Goal: Task Accomplishment & Management: Use online tool/utility

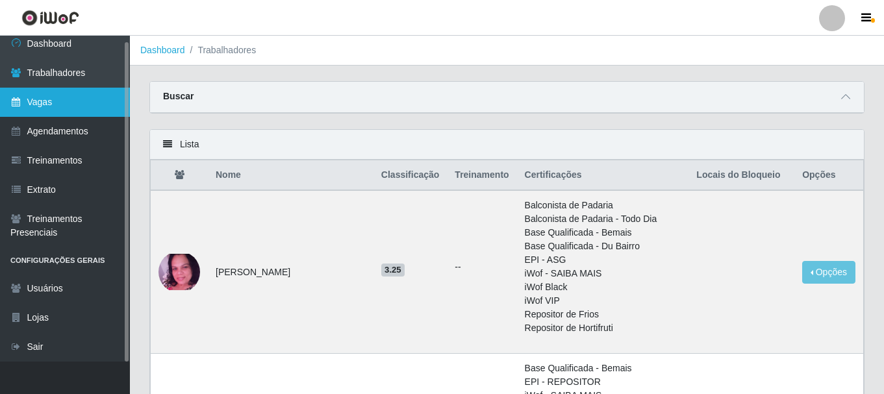
click at [79, 95] on link "Vagas" at bounding box center [65, 102] width 130 height 29
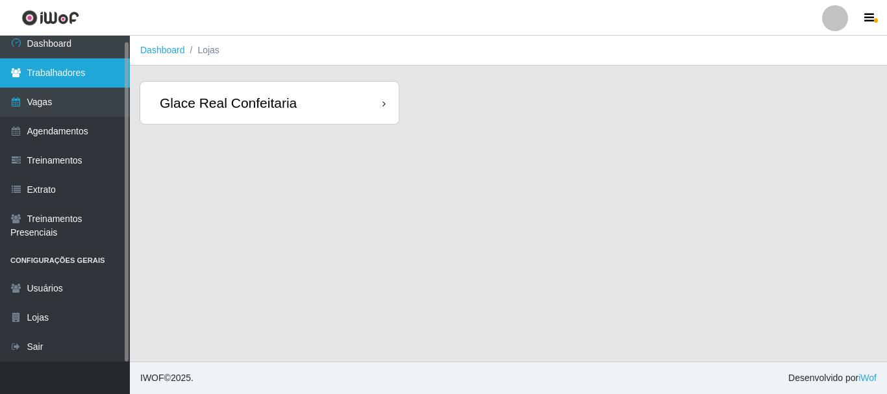
click at [68, 78] on link "Trabalhadores" at bounding box center [65, 72] width 130 height 29
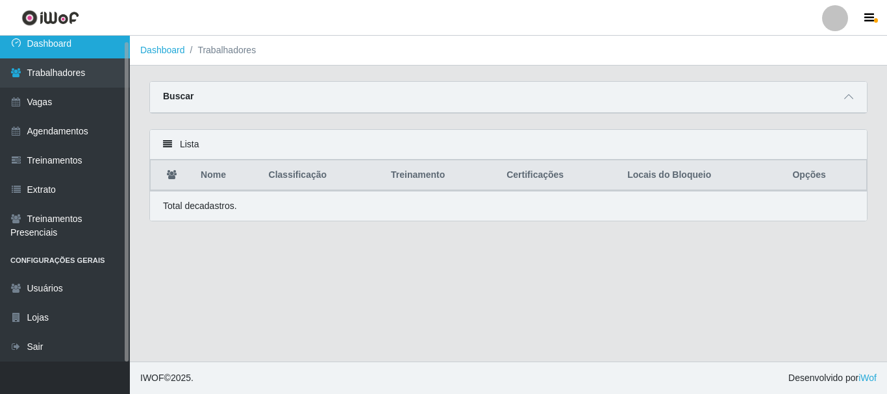
click at [71, 47] on link "Dashboard" at bounding box center [65, 43] width 130 height 29
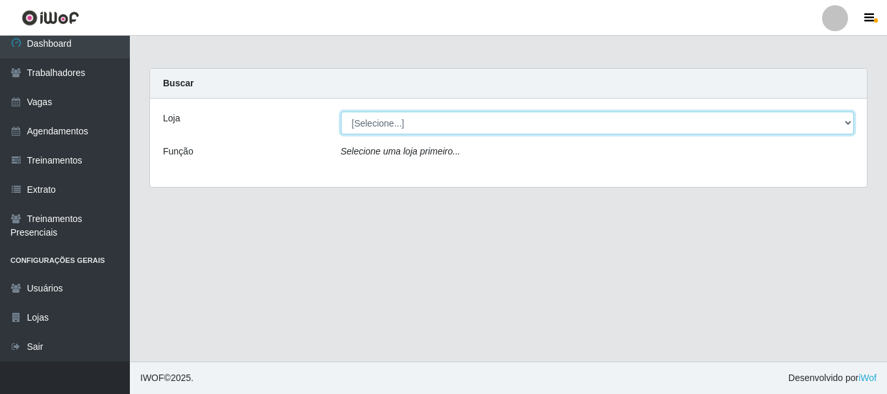
click at [442, 124] on select "[Selecione...] Glace Real Confeitaria" at bounding box center [598, 123] width 514 height 23
select select "445"
click at [341, 112] on select "[Selecione...] Glace Real Confeitaria" at bounding box center [598, 123] width 514 height 23
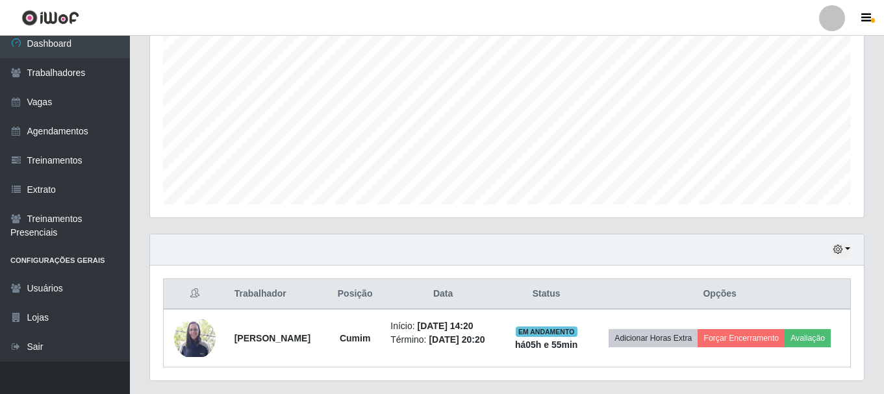
scroll to position [295, 0]
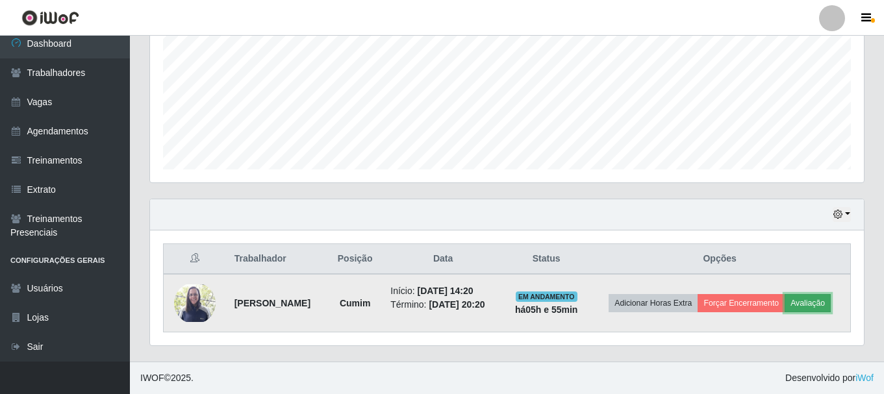
click at [811, 307] on button "Avaliação" at bounding box center [808, 303] width 46 height 18
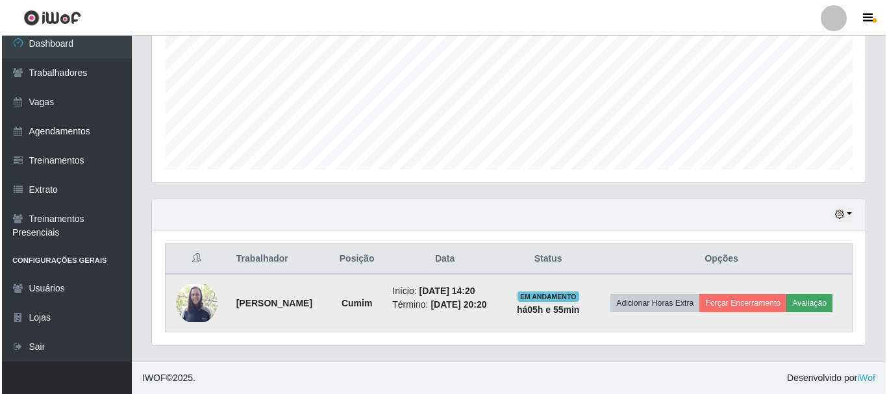
scroll to position [270, 707]
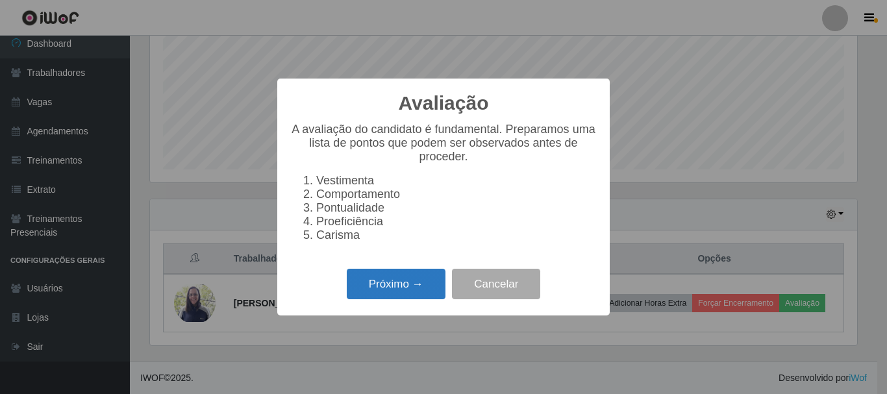
click at [379, 285] on button "Próximo →" at bounding box center [396, 284] width 99 height 31
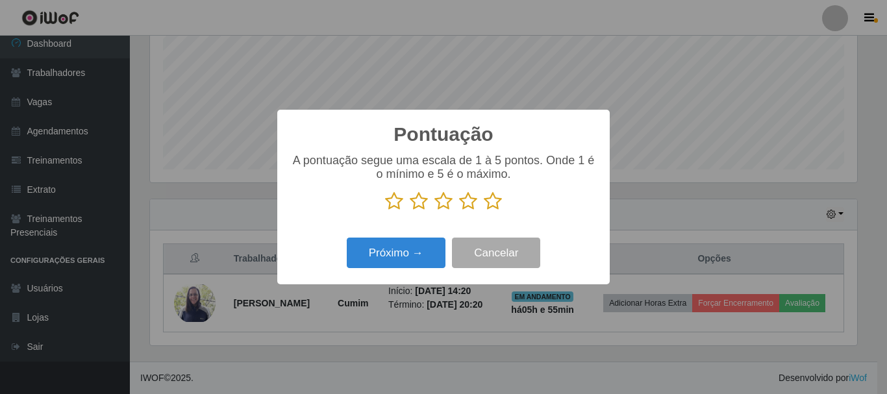
click at [489, 207] on icon at bounding box center [493, 201] width 18 height 19
click at [484, 211] on input "radio" at bounding box center [484, 211] width 0 height 0
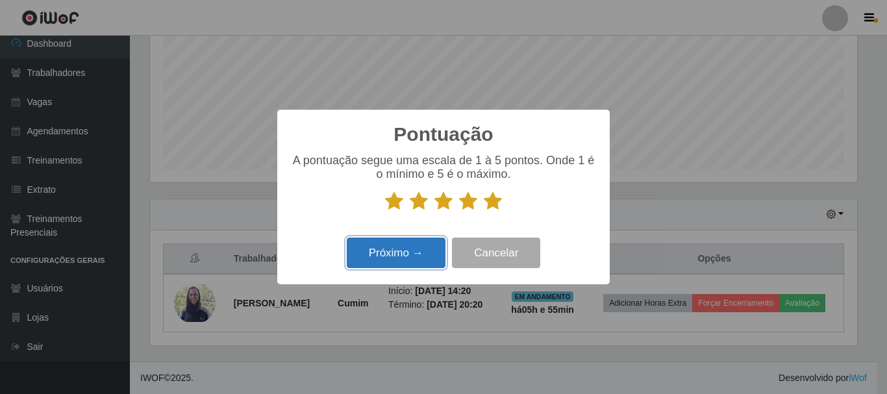
click at [411, 251] on button "Próximo →" at bounding box center [396, 253] width 99 height 31
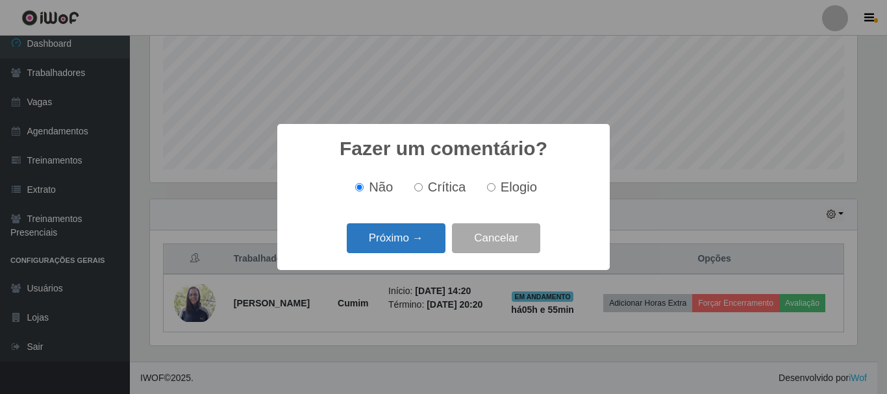
click at [422, 230] on button "Próximo →" at bounding box center [396, 238] width 99 height 31
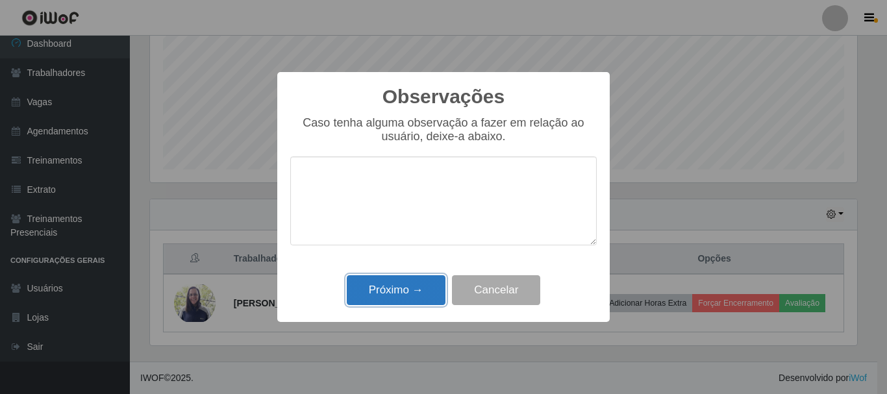
click at [404, 294] on button "Próximo →" at bounding box center [396, 290] width 99 height 31
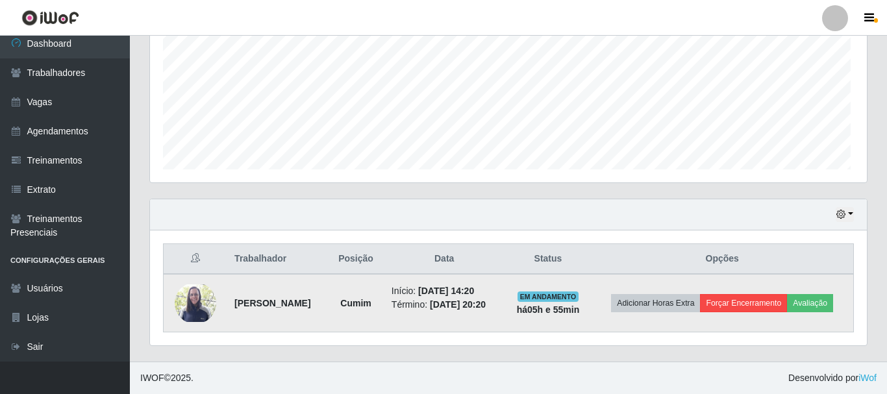
scroll to position [270, 714]
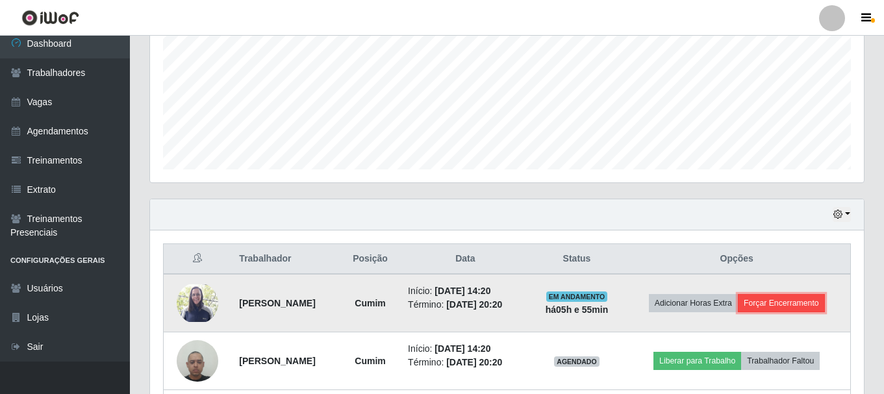
click at [756, 309] on button "Forçar Encerramento" at bounding box center [781, 303] width 87 height 18
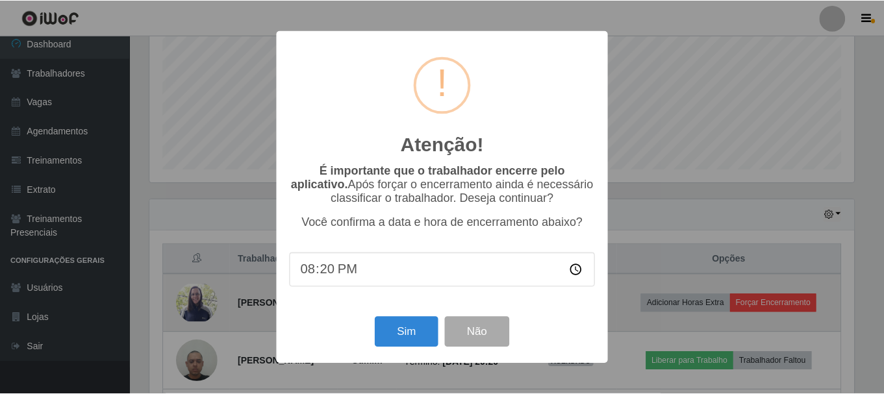
scroll to position [270, 707]
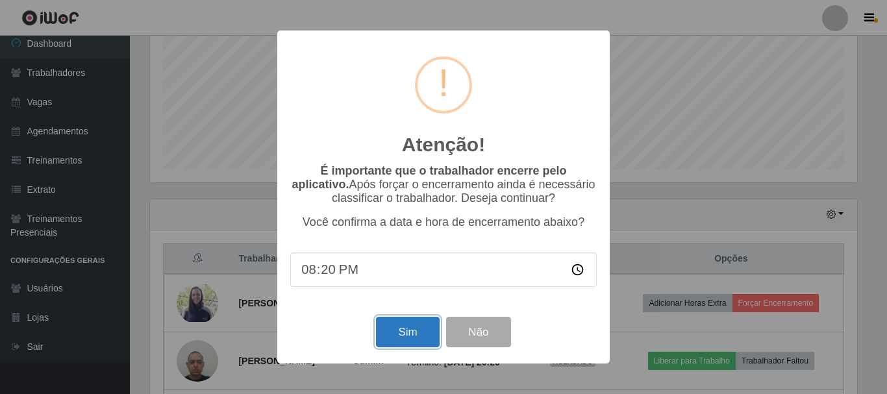
click at [392, 336] on button "Sim" at bounding box center [407, 332] width 63 height 31
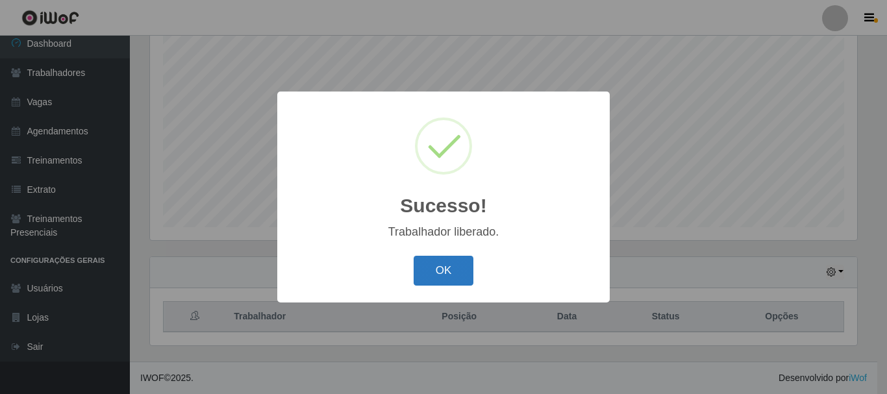
click at [433, 269] on button "OK" at bounding box center [444, 271] width 60 height 31
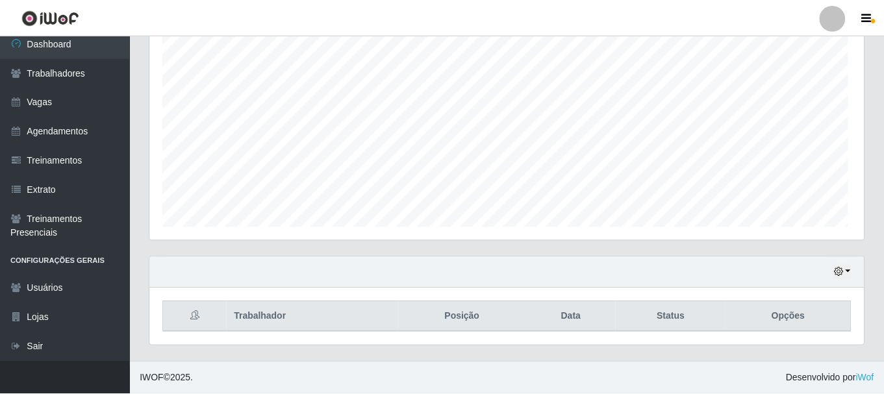
scroll to position [270, 714]
